Goal: Use online tool/utility: Utilize a website feature to perform a specific function

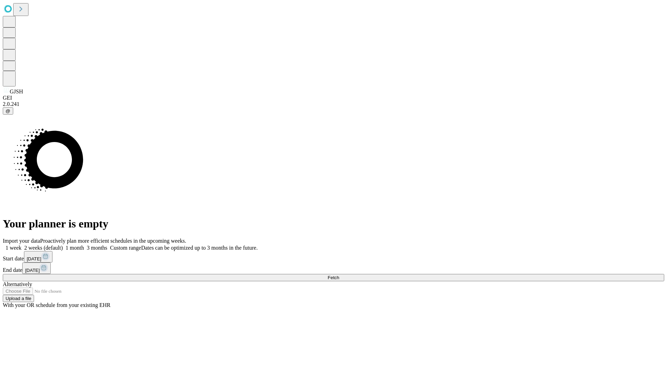
click at [339, 275] on span "Fetch" at bounding box center [332, 277] width 11 height 5
